Goal: Navigation & Orientation: Understand site structure

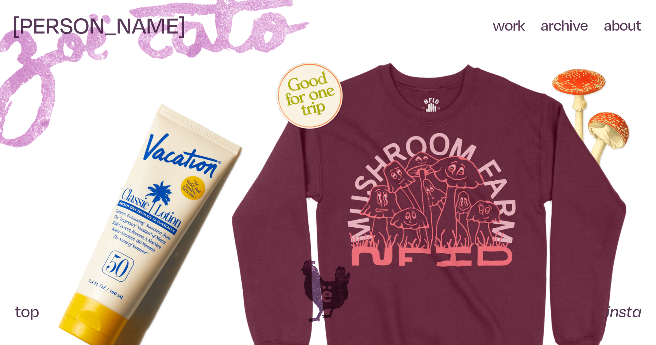
click at [518, 28] on link "work" at bounding box center [509, 25] width 32 height 19
click at [572, 24] on link "archive" at bounding box center [564, 25] width 47 height 19
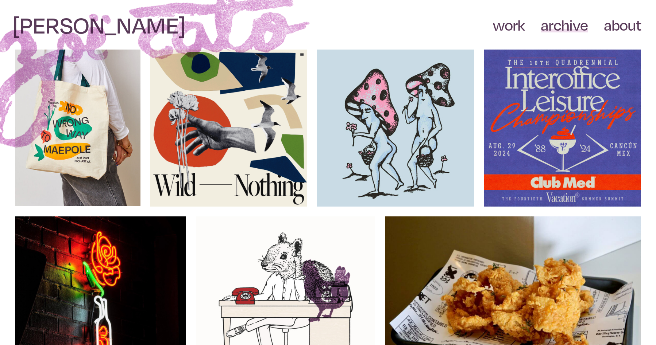
click at [625, 30] on link "about" at bounding box center [623, 25] width 38 height 19
